Goal: Task Accomplishment & Management: Manage account settings

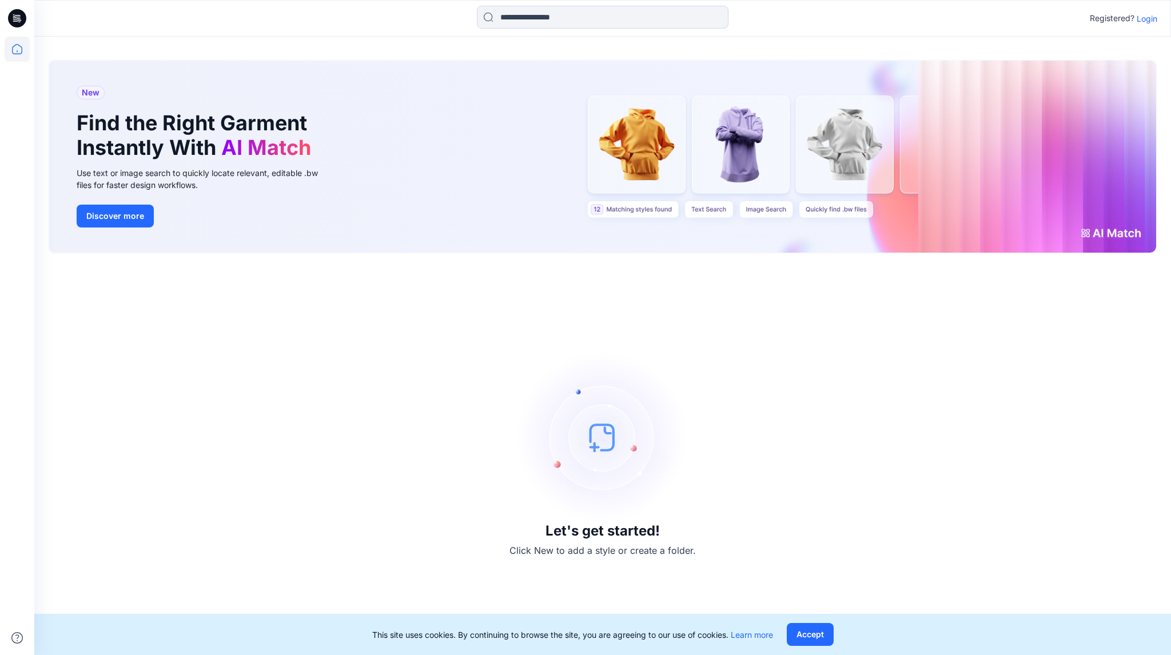
click at [1143, 18] on p "Login" at bounding box center [1147, 19] width 21 height 12
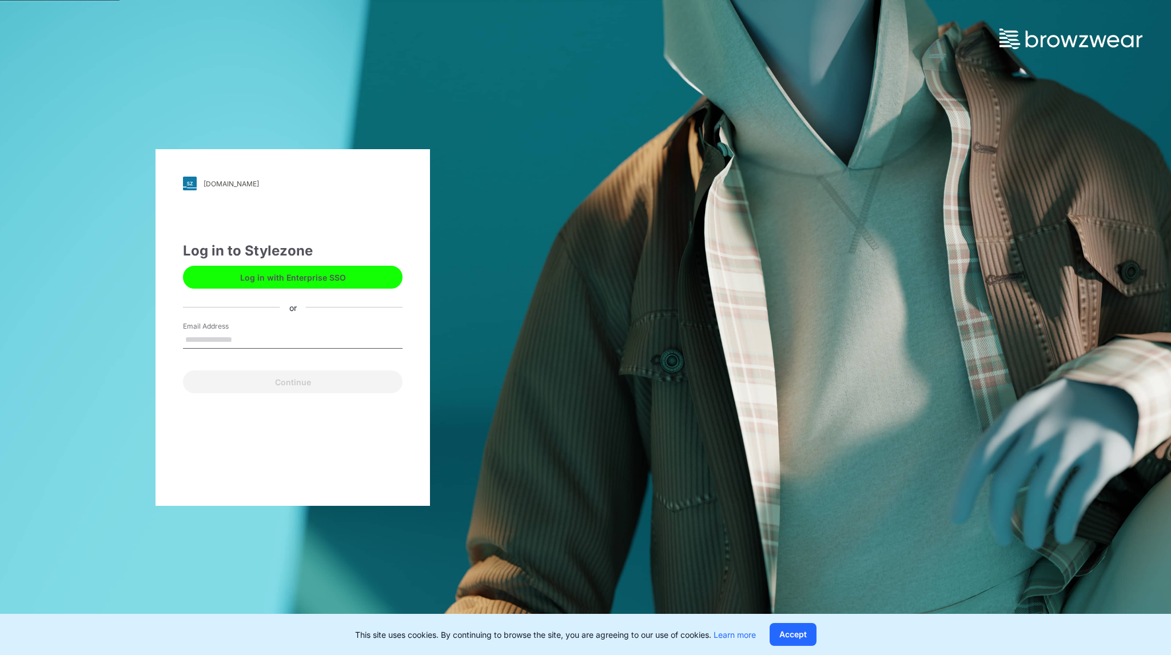
click at [252, 332] on input "Email Address" at bounding box center [293, 340] width 220 height 17
type input "**********"
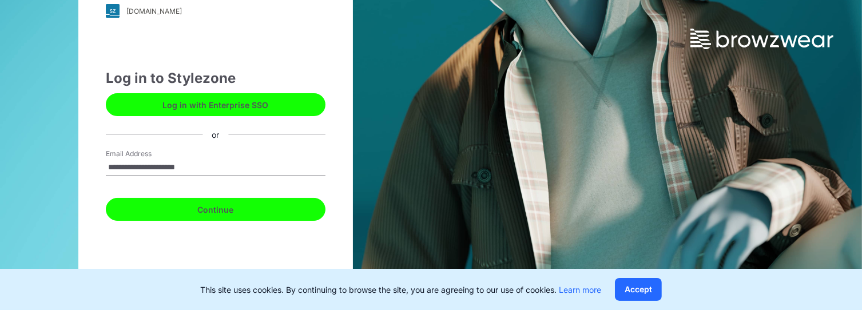
click at [208, 204] on button "Continue" at bounding box center [216, 209] width 220 height 23
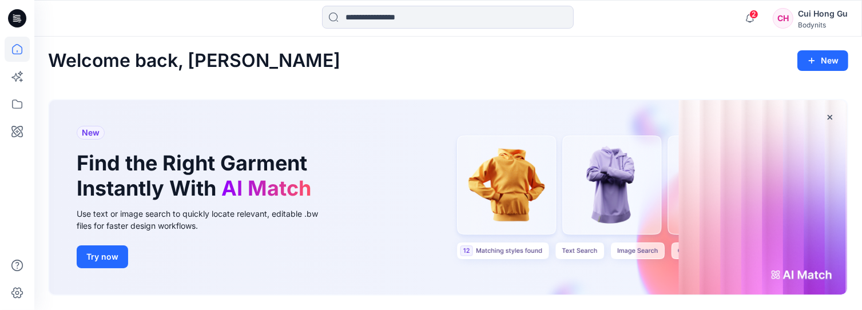
click at [826, 12] on div "Cui Hong Gu" at bounding box center [823, 14] width 50 height 14
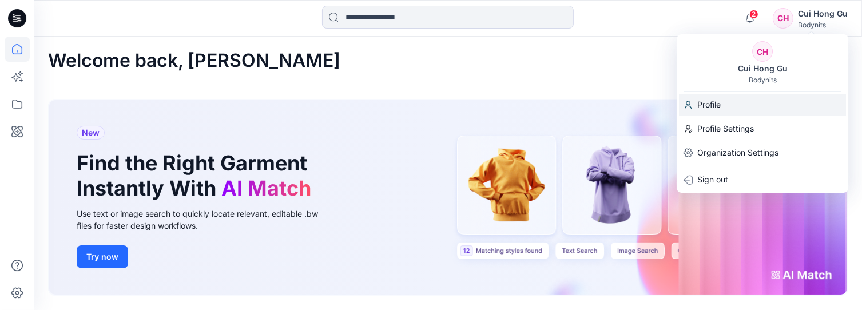
drag, startPoint x: 722, startPoint y: 101, endPoint x: 696, endPoint y: 106, distance: 26.1
click at [722, 101] on div "Profile" at bounding box center [762, 105] width 167 height 22
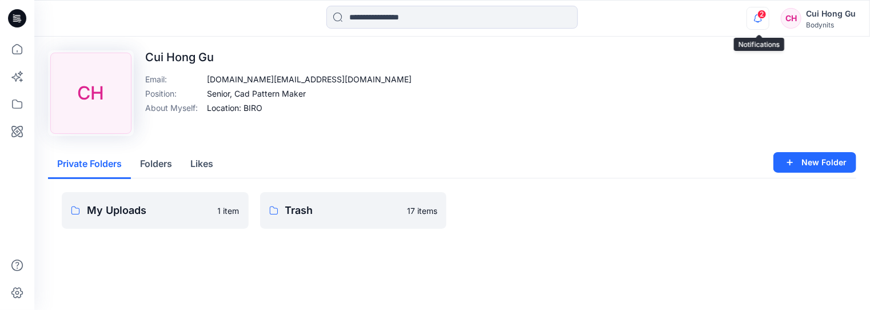
click at [762, 21] on icon "button" at bounding box center [758, 18] width 22 height 23
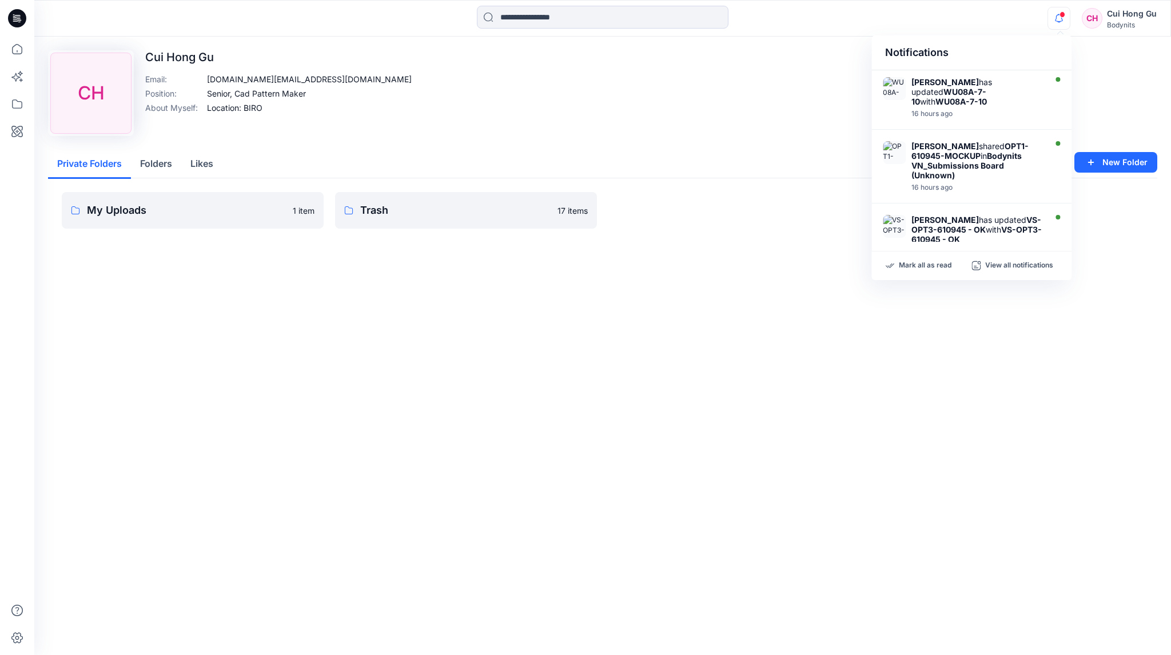
click at [249, 309] on div "Upload Image [PERSON_NAME] Gu Email : [DOMAIN_NAME][EMAIL_ADDRESS][DOMAIN_NAME]…" at bounding box center [602, 346] width 1137 height 619
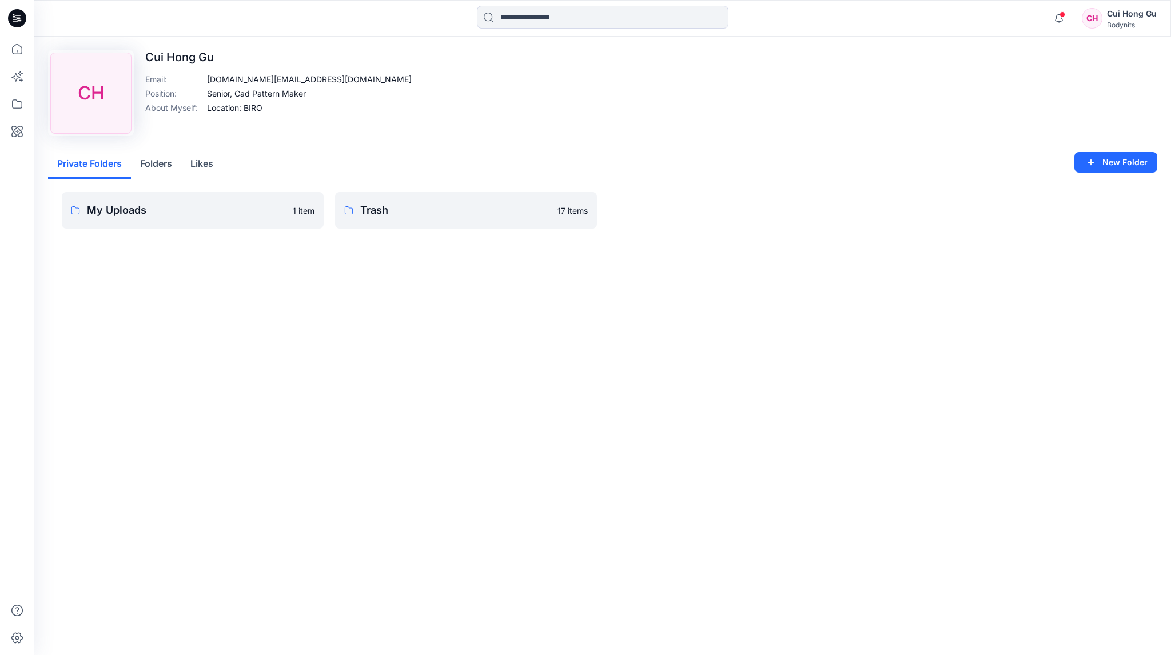
click at [16, 18] on icon at bounding box center [14, 18] width 3 height 1
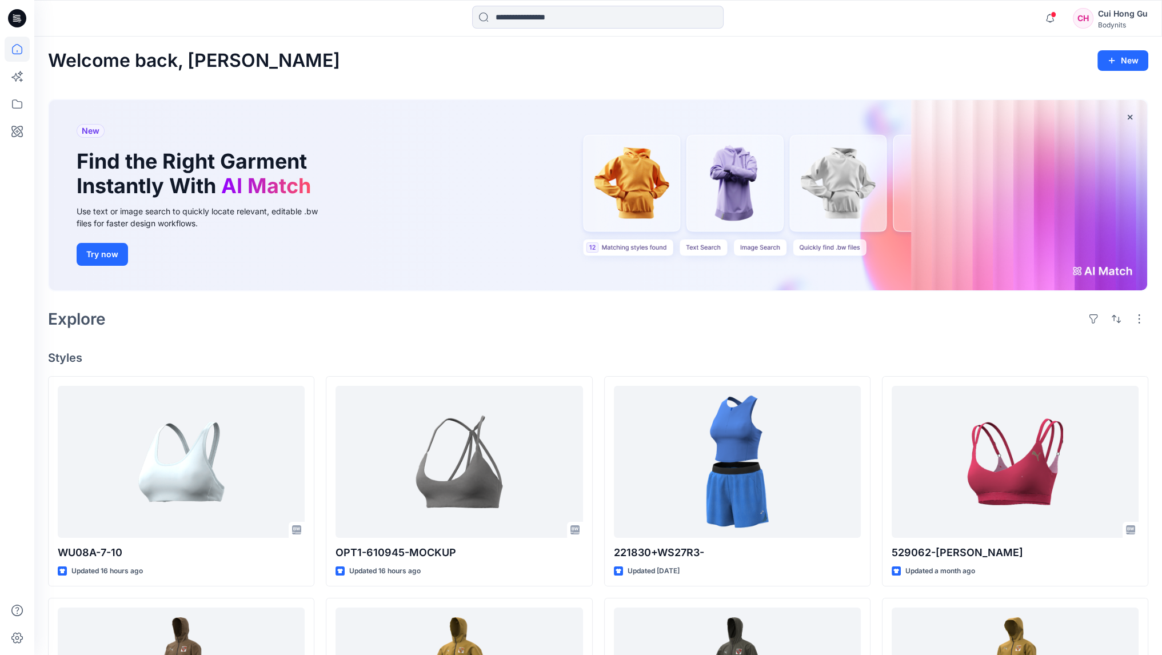
click at [20, 14] on icon at bounding box center [17, 18] width 18 height 18
click at [870, 58] on button "New" at bounding box center [1123, 60] width 51 height 21
click at [870, 135] on p "New Collection" at bounding box center [1097, 133] width 56 height 14
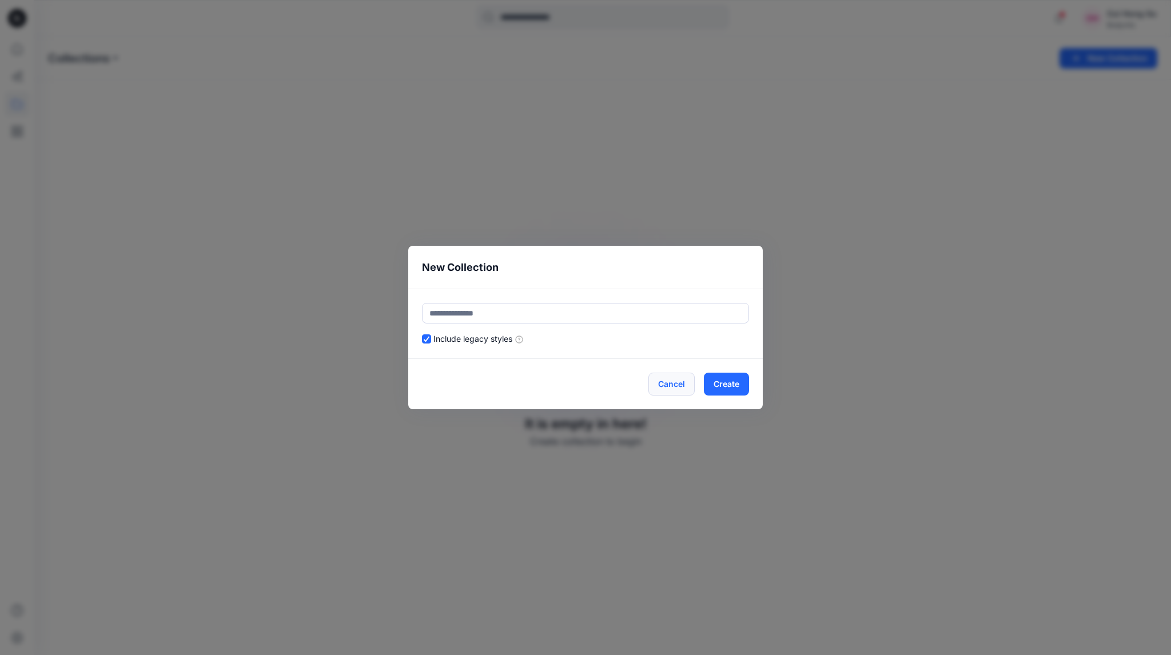
click at [677, 309] on button "Cancel" at bounding box center [671, 384] width 46 height 23
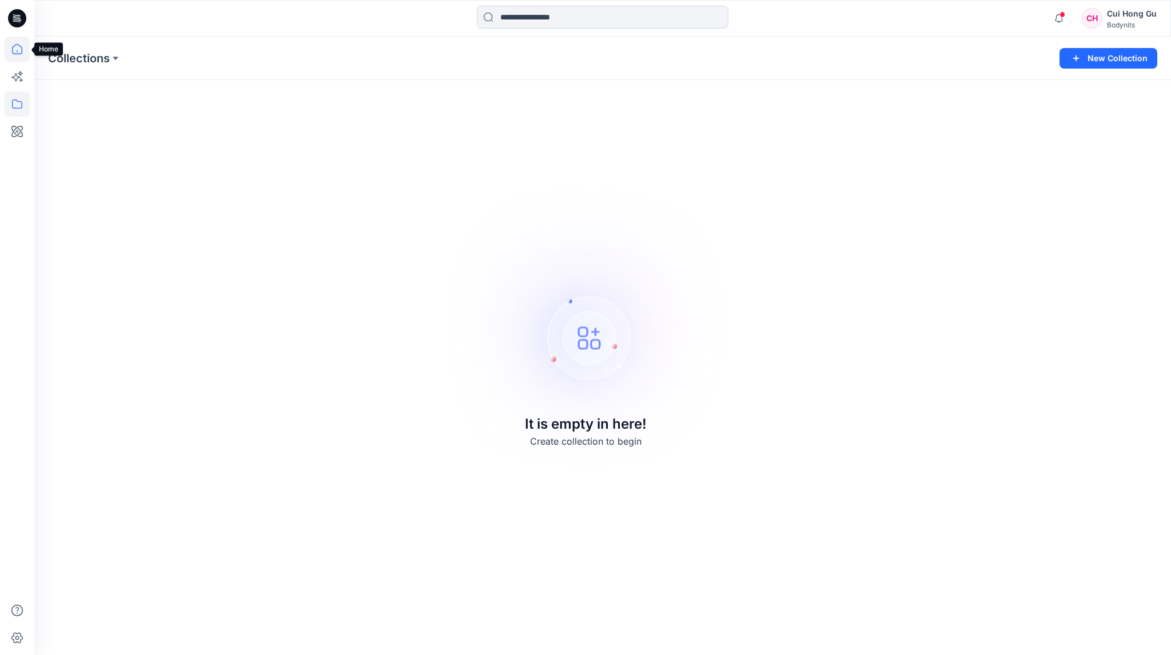
click at [15, 46] on icon at bounding box center [17, 49] width 25 height 25
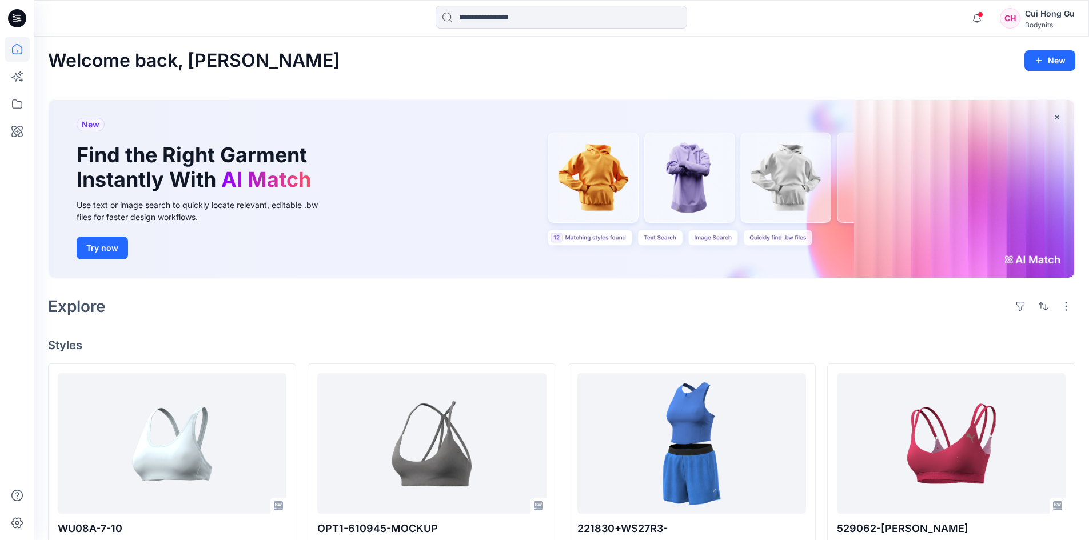
click at [670, 238] on div "New Find the Right Garment Instantly With AI Match Use text or image search to …" at bounding box center [561, 189] width 1025 height 178
click at [708, 240] on div "New Find the Right Garment Instantly With AI Match Use text or image search to …" at bounding box center [561, 189] width 1025 height 178
click at [796, 236] on div "New Find the Right Garment Instantly With AI Match Use text or image search to …" at bounding box center [561, 189] width 1025 height 178
click at [83, 248] on button "Try now" at bounding box center [102, 248] width 51 height 23
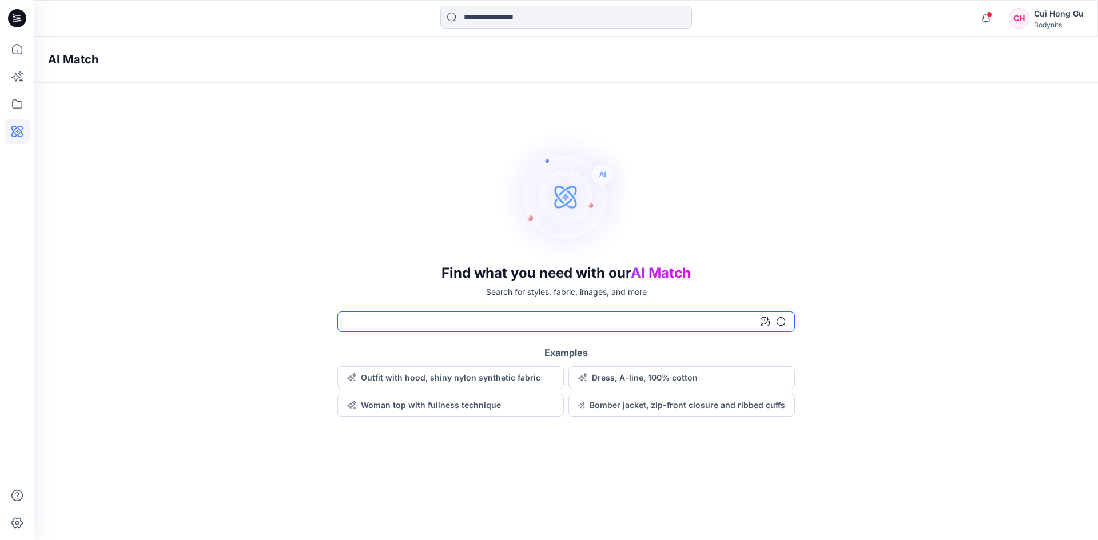
click at [556, 309] on input at bounding box center [565, 322] width 457 height 21
type input "*"
type input "*********"
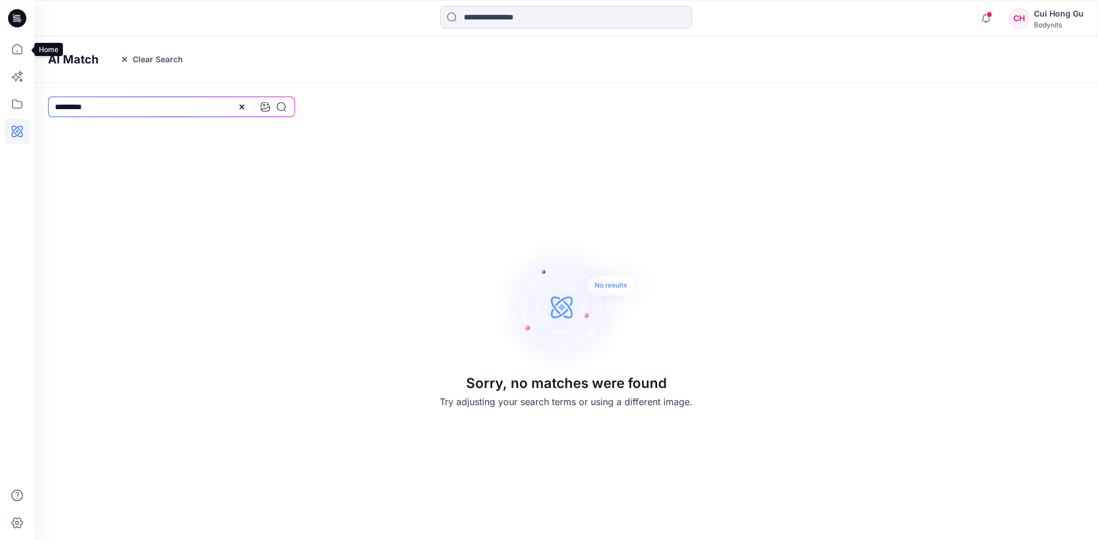
drag, startPoint x: 17, startPoint y: 50, endPoint x: 15, endPoint y: 30, distance: 19.5
click at [17, 50] on icon at bounding box center [17, 49] width 25 height 25
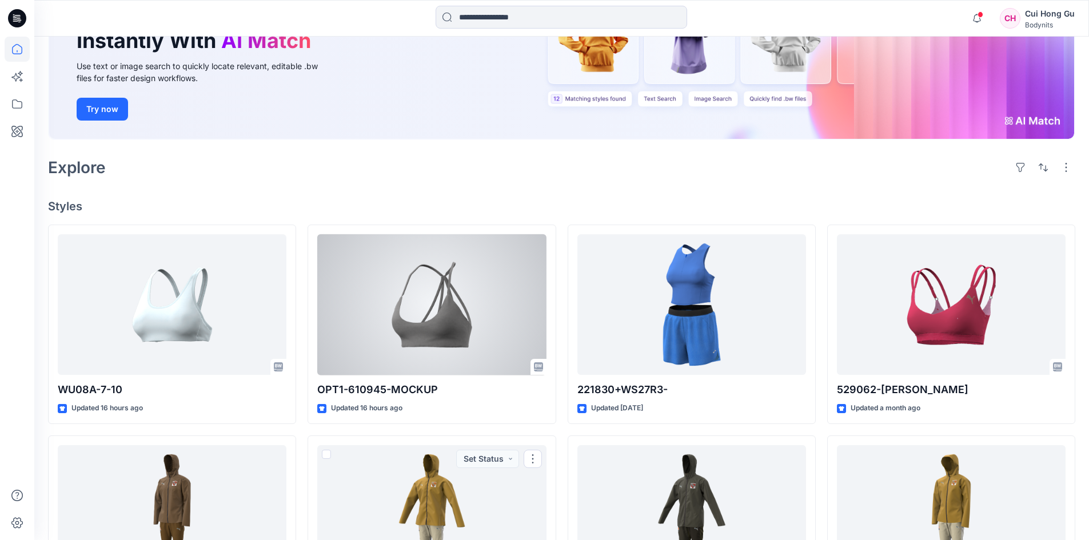
scroll to position [114, 0]
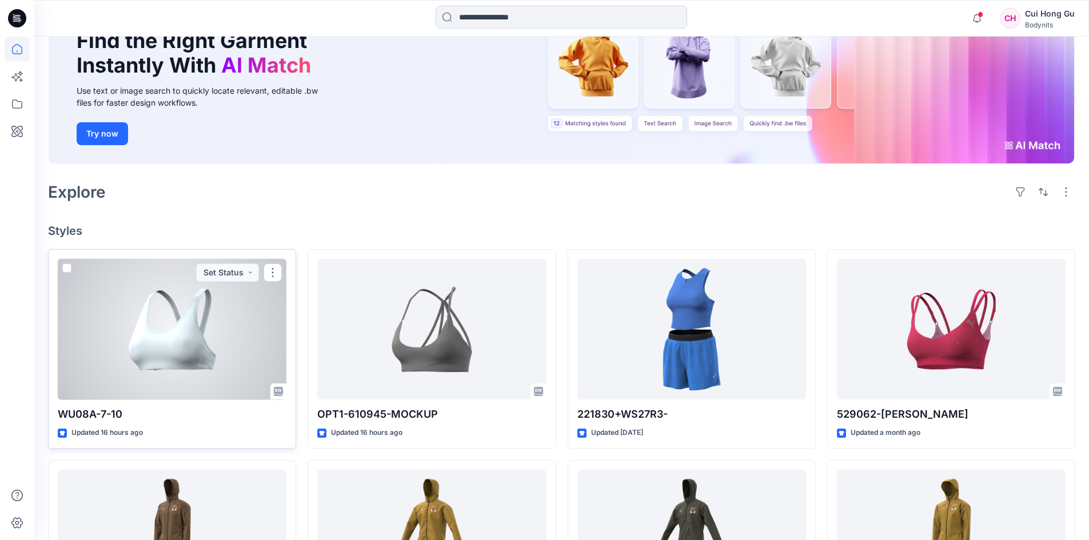
click at [232, 309] on div at bounding box center [172, 329] width 229 height 141
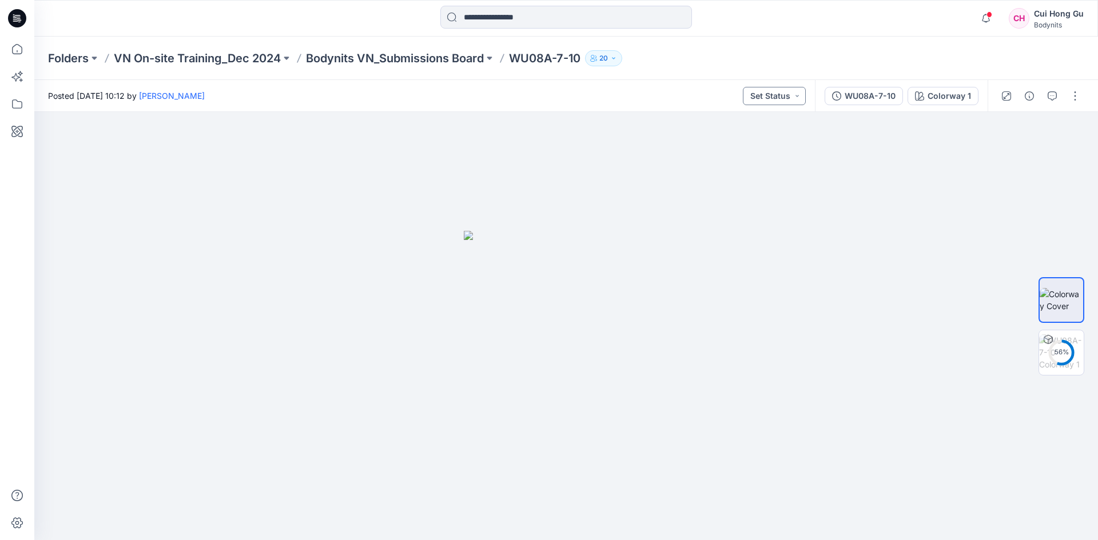
click at [789, 91] on button "Set Status" at bounding box center [774, 96] width 63 height 18
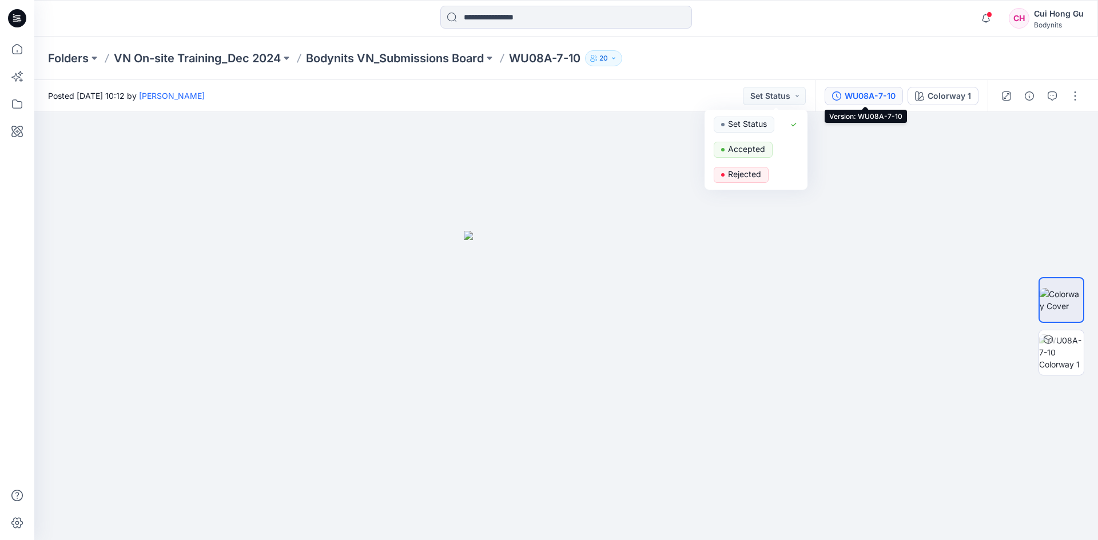
click at [870, 94] on div "WU08A-7-10" at bounding box center [869, 96] width 51 height 13
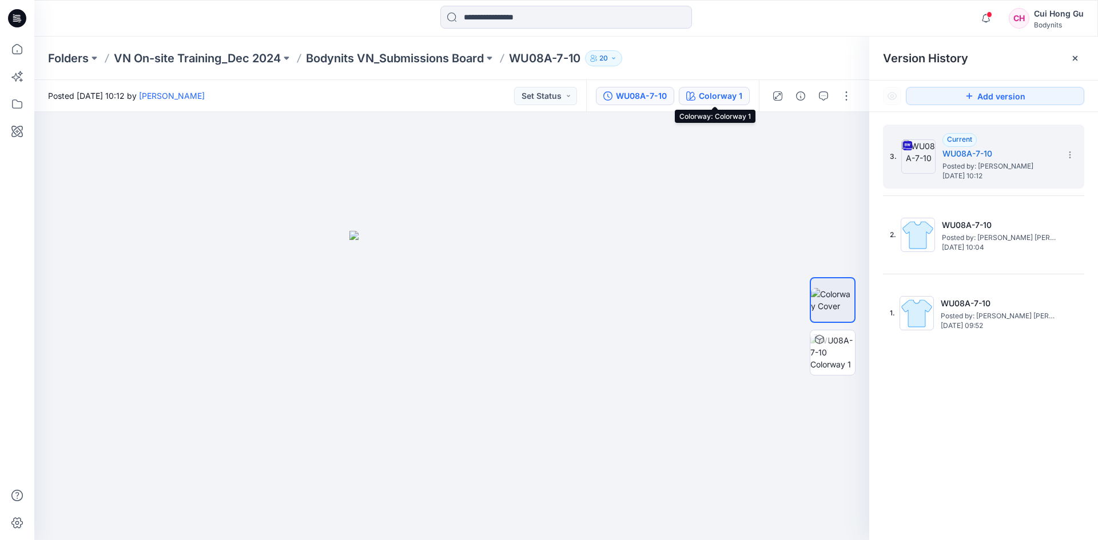
click at [724, 98] on div "Colorway 1" at bounding box center [720, 96] width 43 height 13
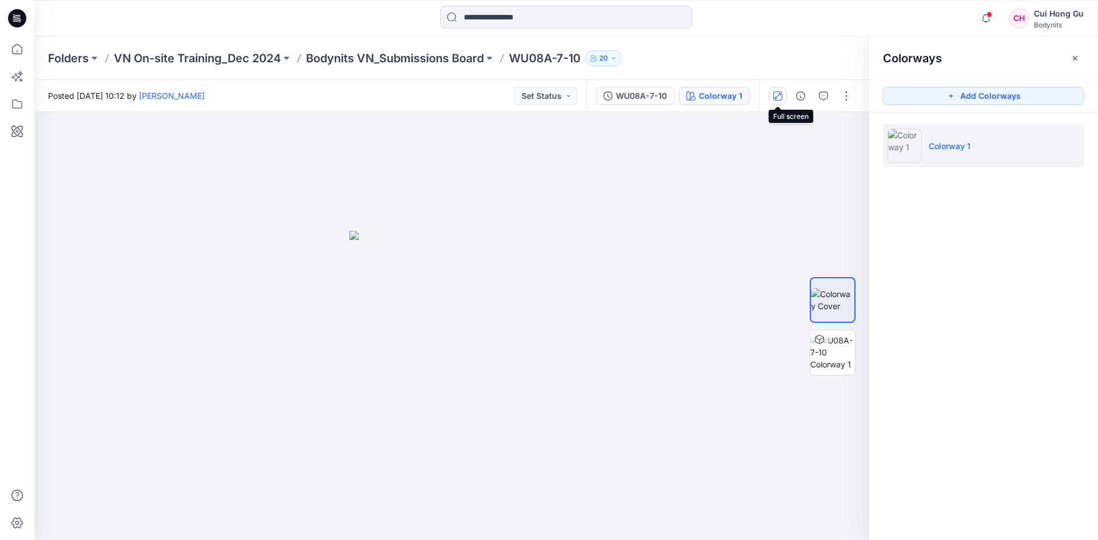
click at [779, 94] on icon "button" at bounding box center [778, 96] width 6 height 6
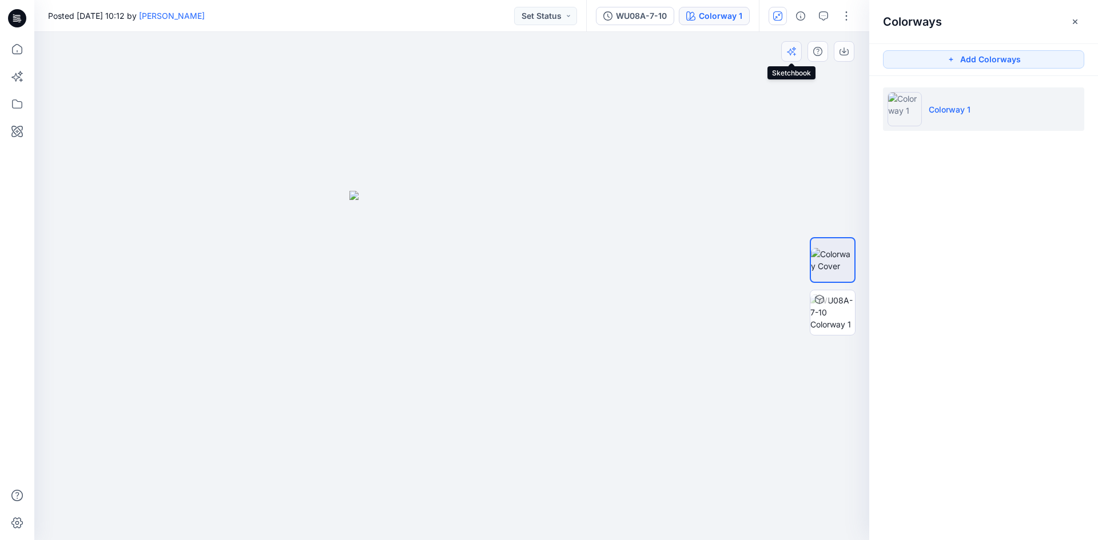
click at [787, 46] on button "button" at bounding box center [791, 51] width 21 height 21
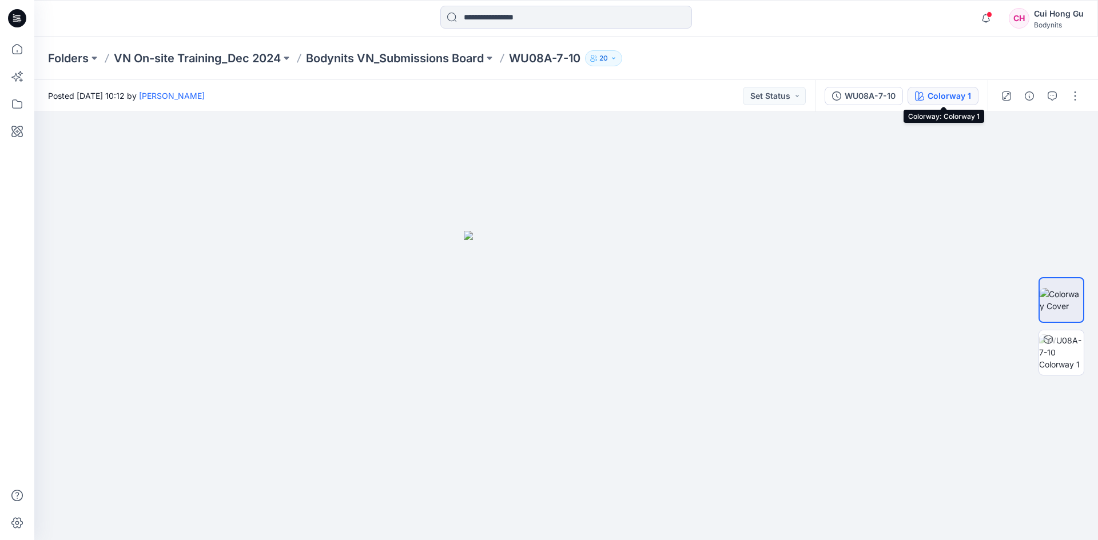
click at [870, 99] on div "Colorway 1" at bounding box center [948, 96] width 43 height 13
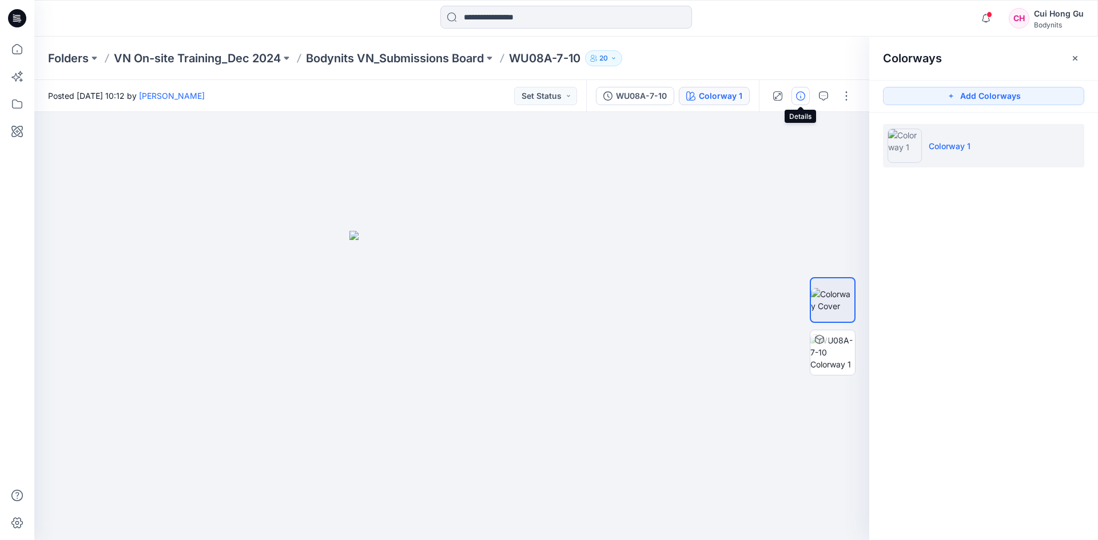
click at [804, 95] on icon "button" at bounding box center [800, 95] width 9 height 9
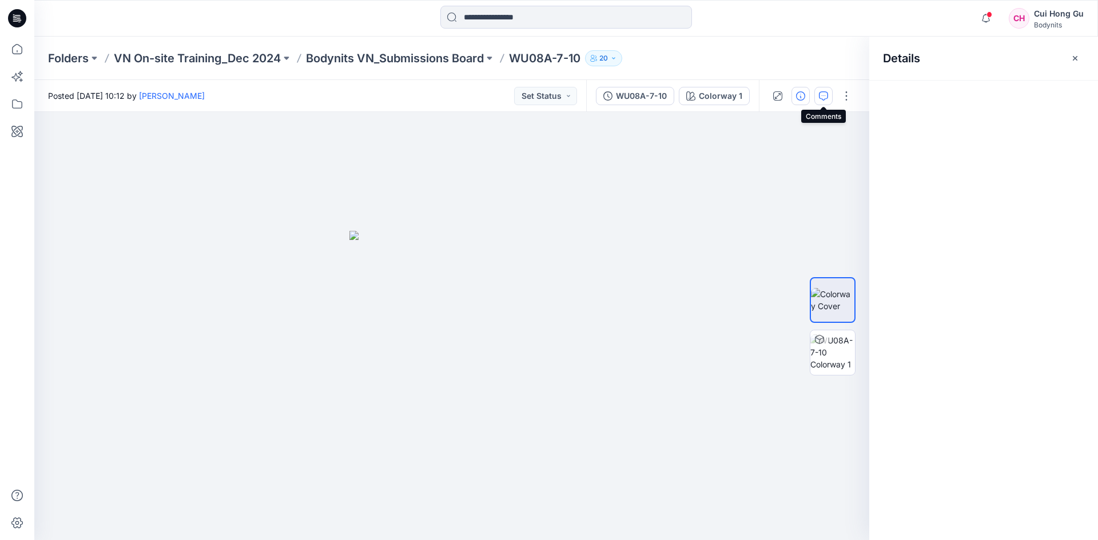
click at [824, 94] on icon "button" at bounding box center [823, 95] width 9 height 9
click at [841, 94] on button "button" at bounding box center [846, 96] width 18 height 18
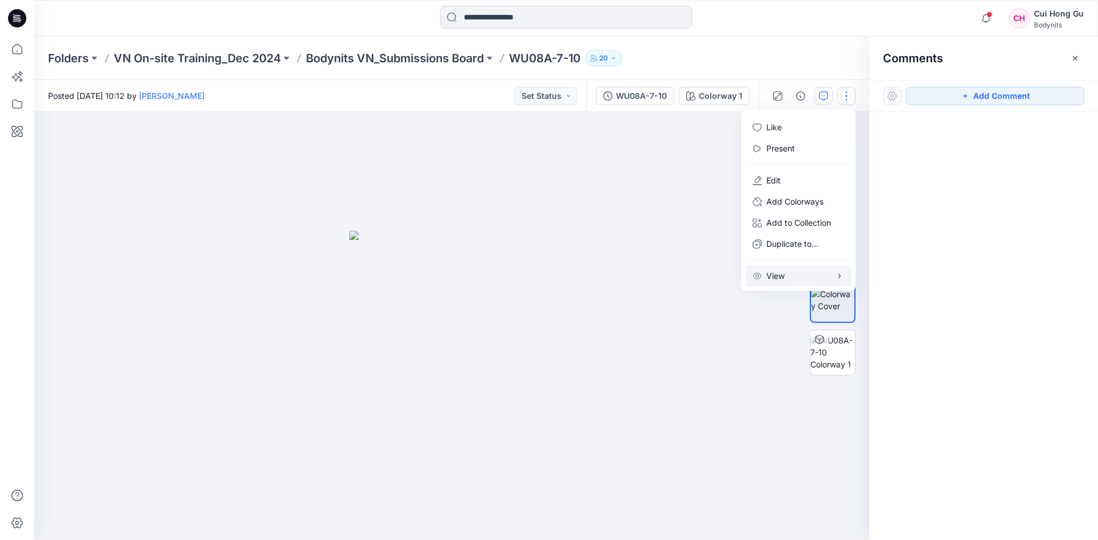
click at [762, 274] on div "View" at bounding box center [768, 276] width 32 height 12
click at [719, 279] on span "button" at bounding box center [721, 278] width 21 height 11
click at [718, 276] on span "button" at bounding box center [717, 279] width 7 height 7
click at [488, 181] on div at bounding box center [451, 326] width 835 height 428
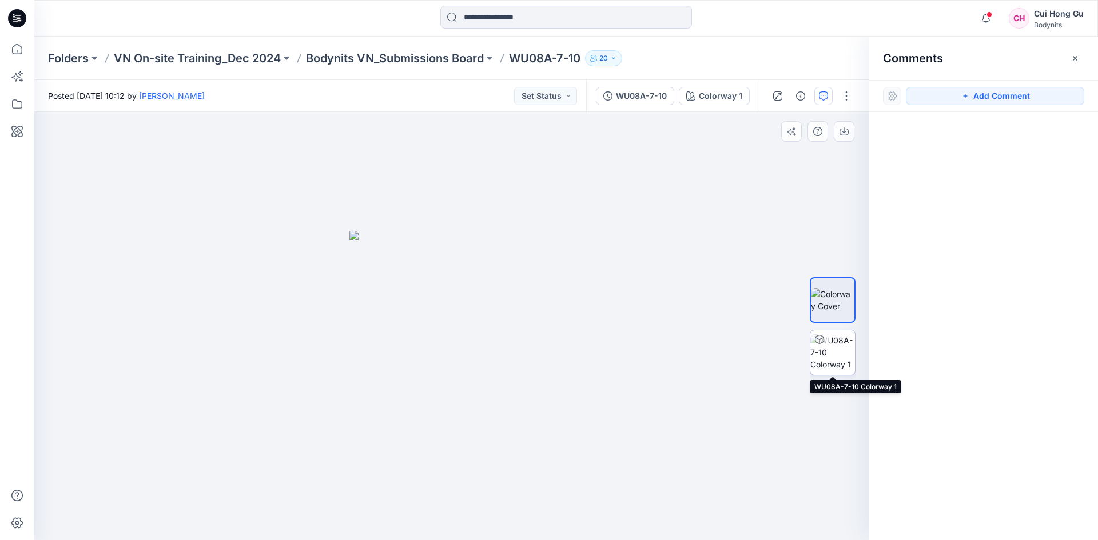
click at [838, 309] on img at bounding box center [832, 352] width 45 height 36
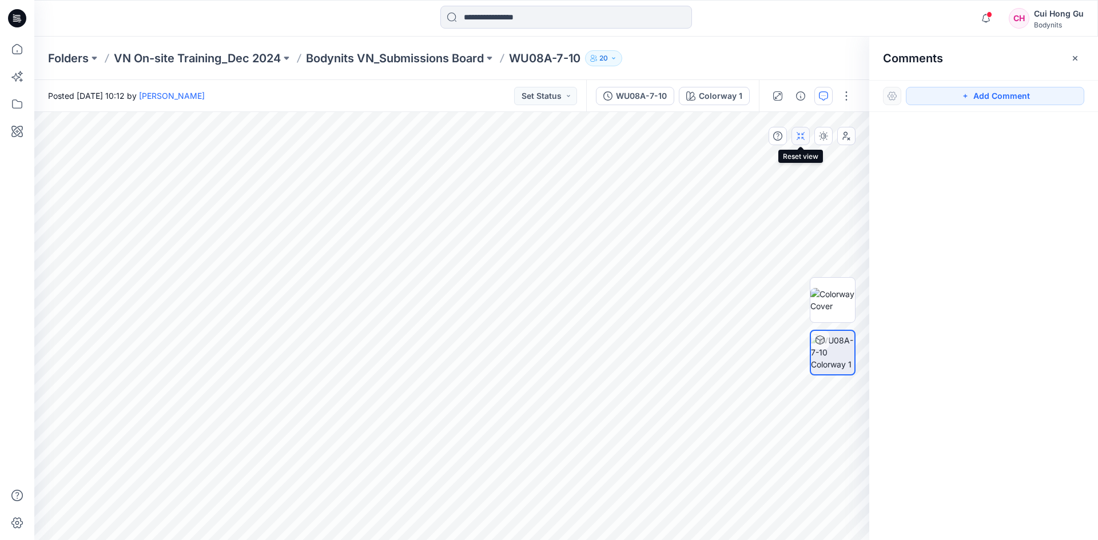
click at [803, 135] on icon "button" at bounding box center [799, 136] width 7 height 7
click at [823, 135] on icon "button" at bounding box center [823, 135] width 9 height 9
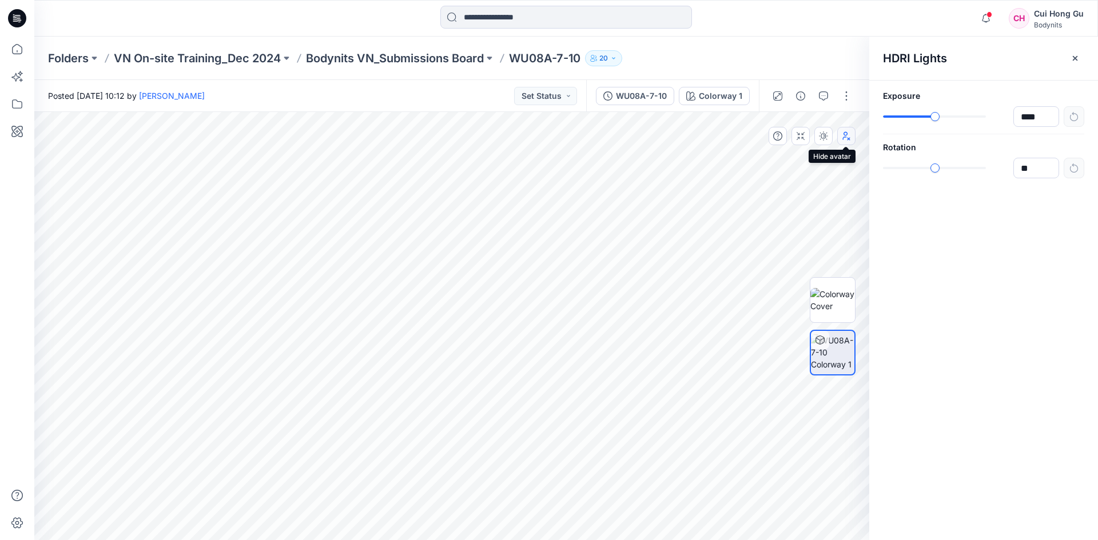
click at [846, 136] on icon "button" at bounding box center [846, 135] width 9 height 9
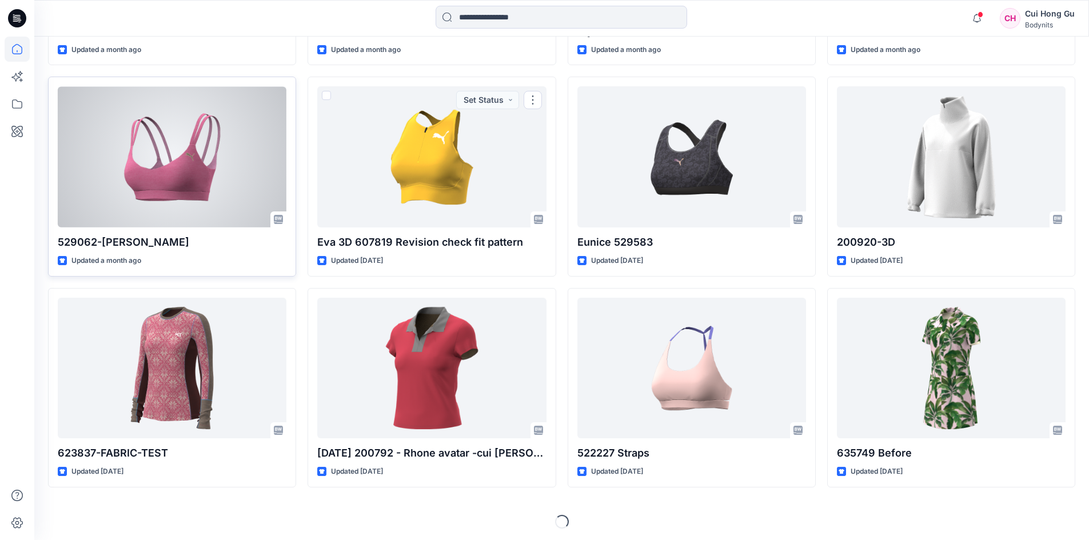
scroll to position [1133, 0]
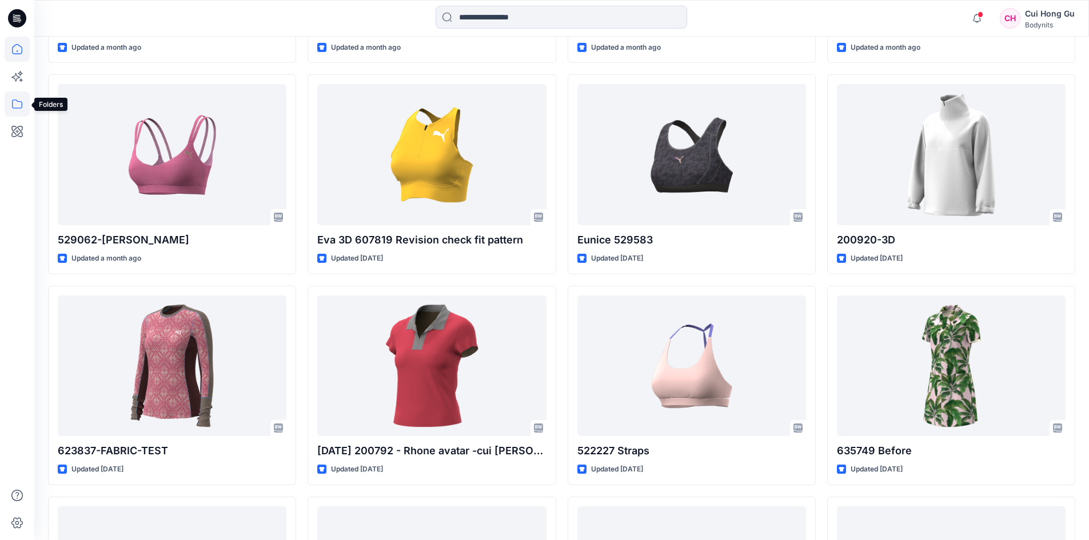
click at [13, 101] on icon at bounding box center [17, 103] width 25 height 25
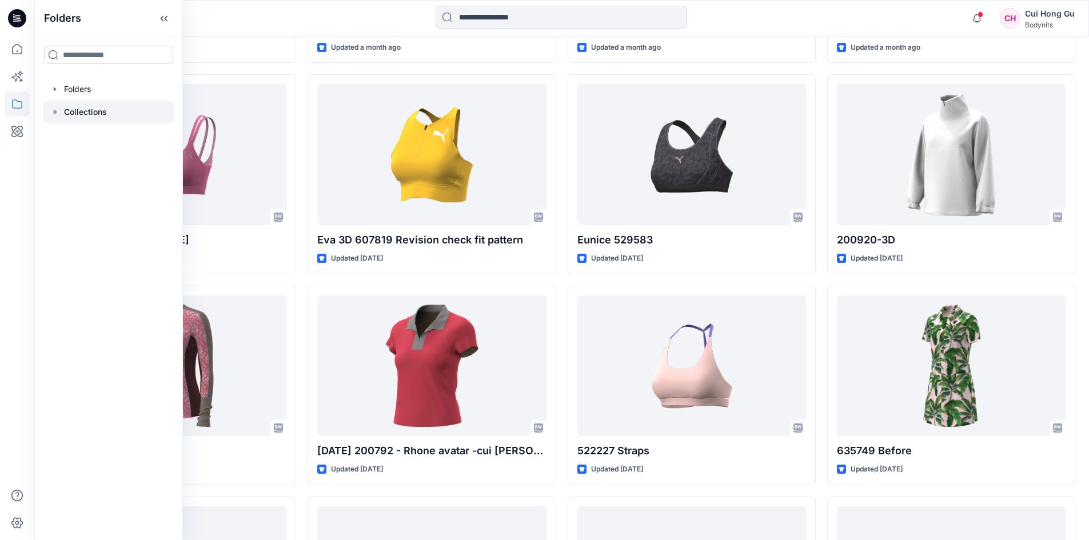
click at [85, 111] on p "Collections" at bounding box center [85, 112] width 43 height 14
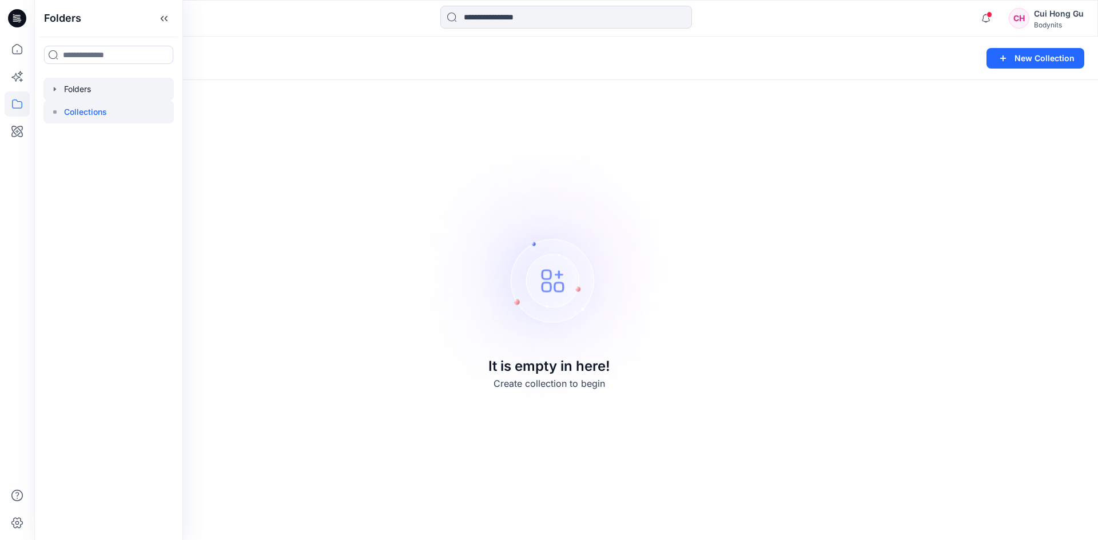
click at [78, 90] on div at bounding box center [108, 89] width 130 height 23
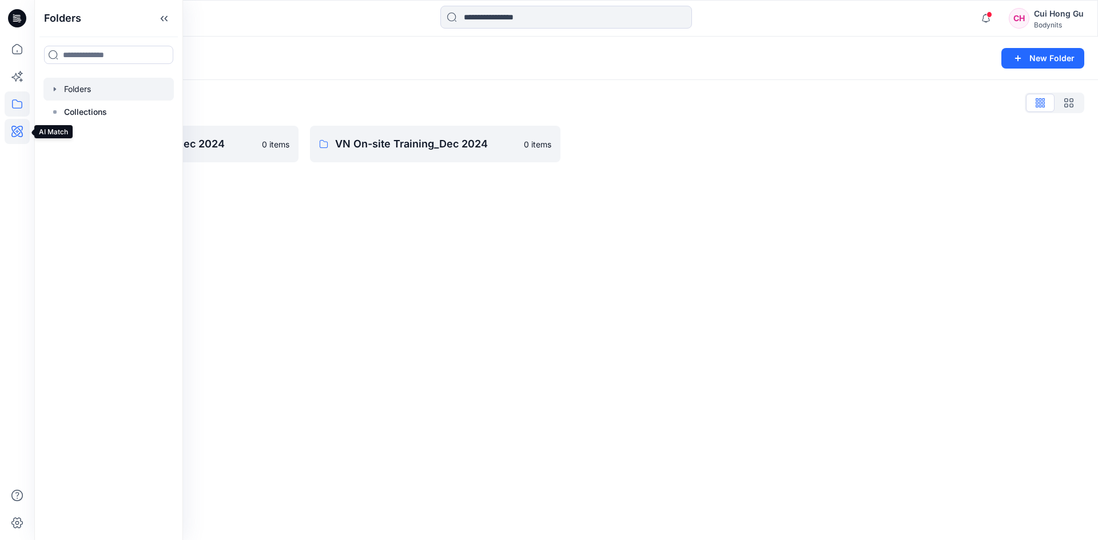
click at [15, 127] on icon at bounding box center [16, 131] width 11 height 11
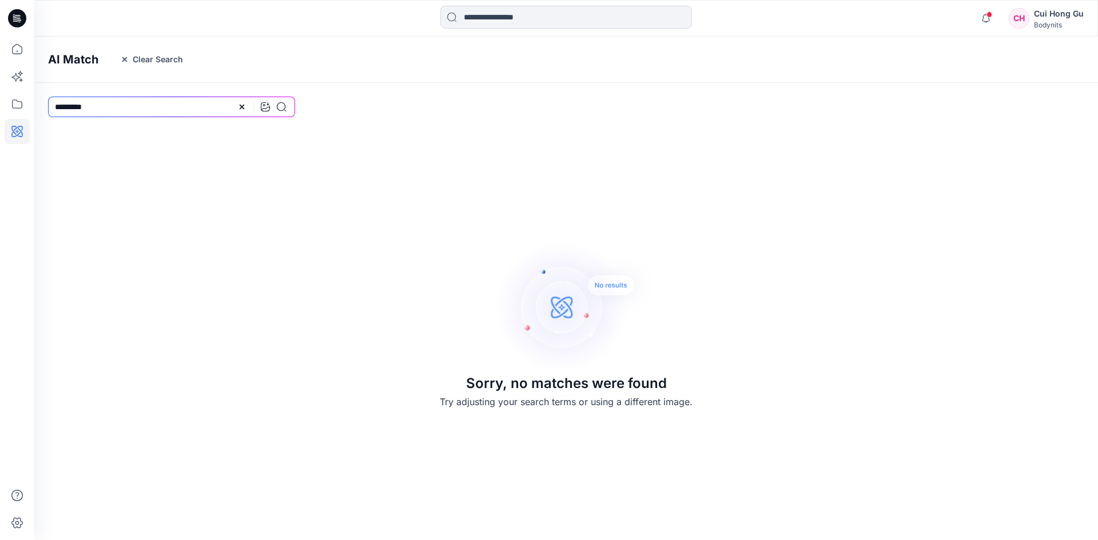
click at [870, 22] on div "Bodynits" at bounding box center [1059, 25] width 50 height 9
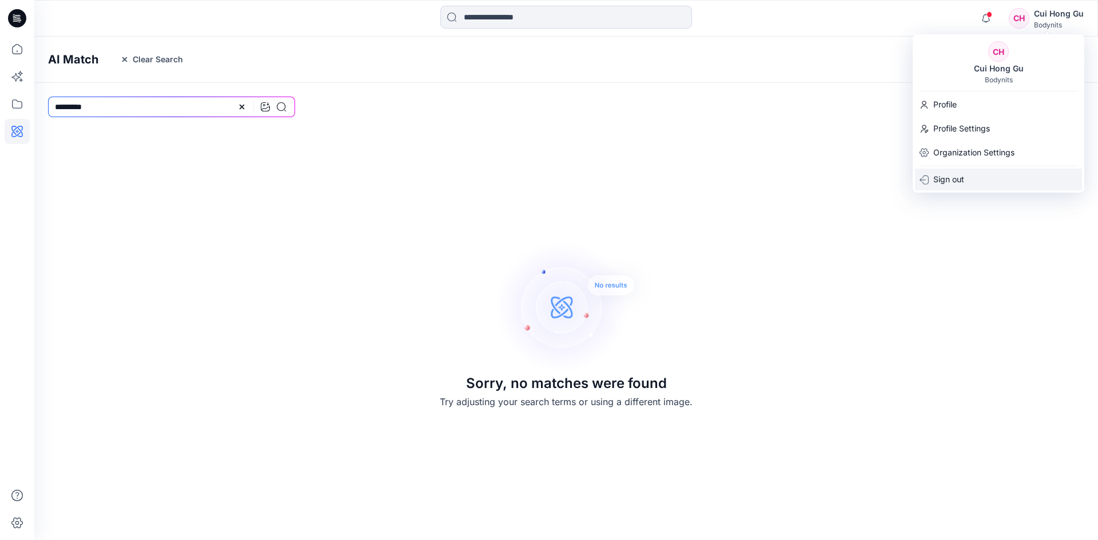
click at [870, 177] on p "Sign out" at bounding box center [948, 180] width 31 height 22
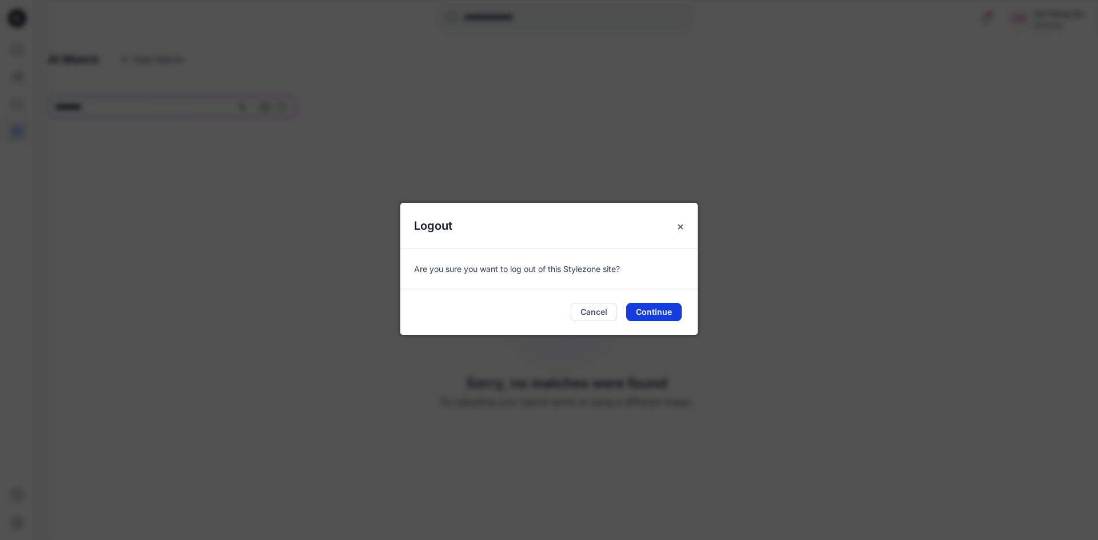
click at [666, 309] on button "Continue" at bounding box center [653, 312] width 55 height 18
